Goal: Navigation & Orientation: Go to known website

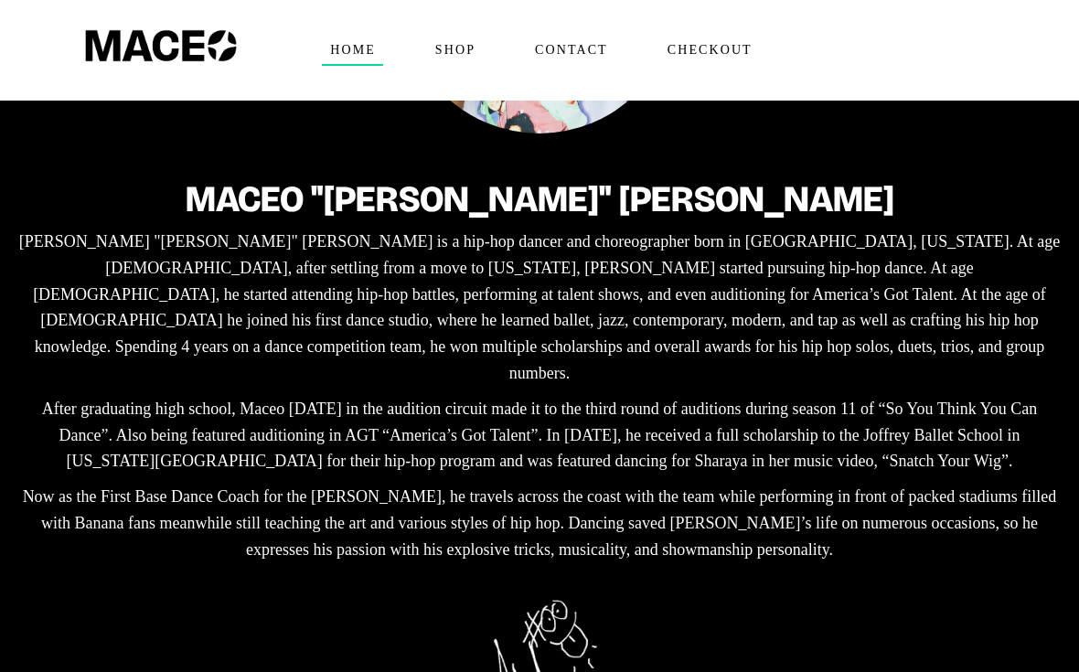
scroll to position [351, 0]
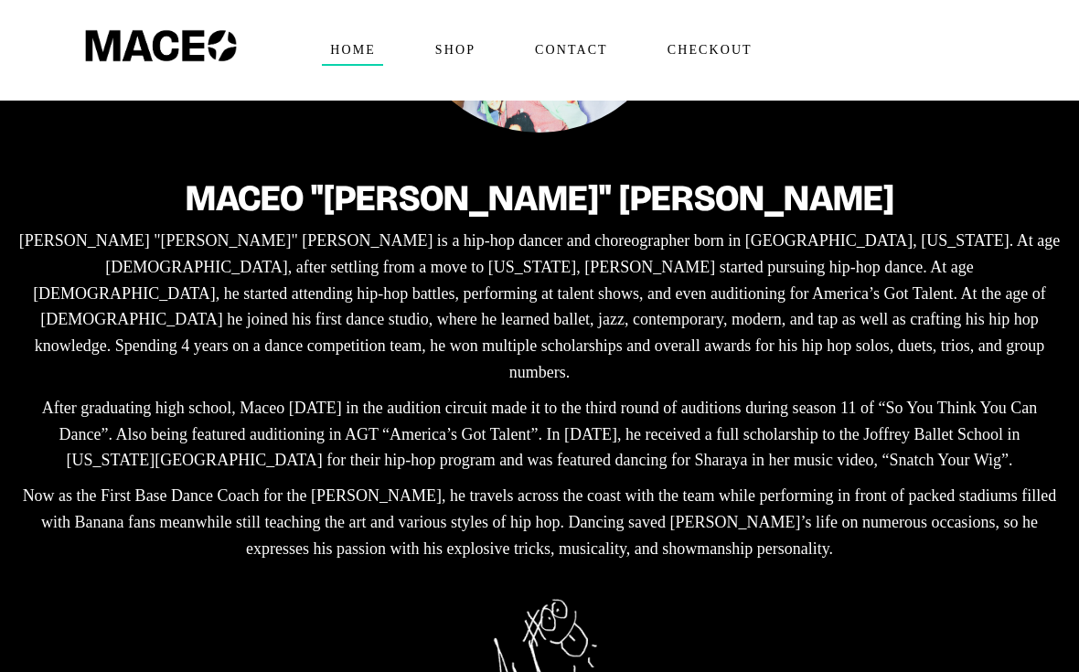
click at [80, 19] on img at bounding box center [161, 34] width 170 height 69
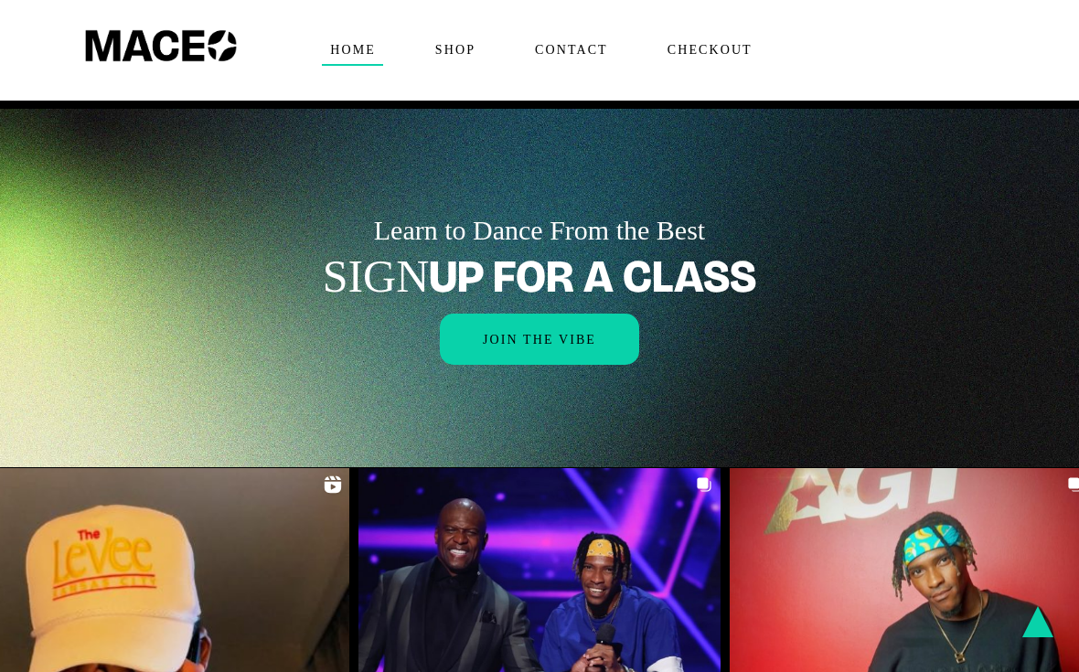
scroll to position [2081, 0]
